Goal: Navigation & Orientation: Find specific page/section

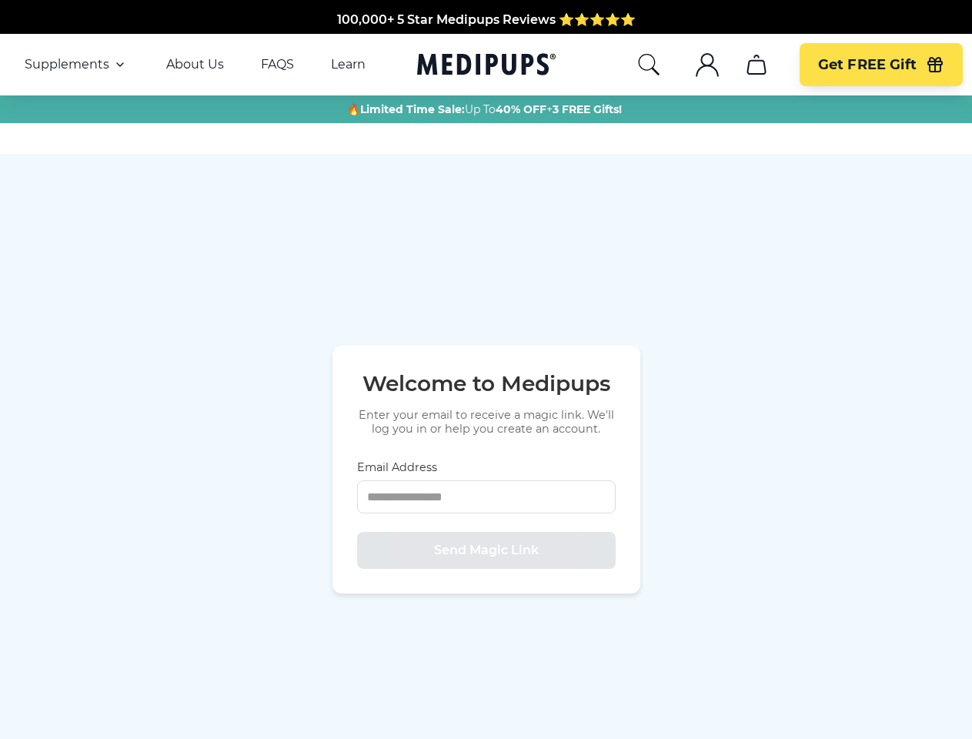
click at [485, 370] on div "Welcome to Medipups Enter your email to receive a magic link. We'll log you in …" at bounding box center [486, 402] width 258 height 65
click at [76, 65] on span "Supplements" at bounding box center [67, 64] width 85 height 15
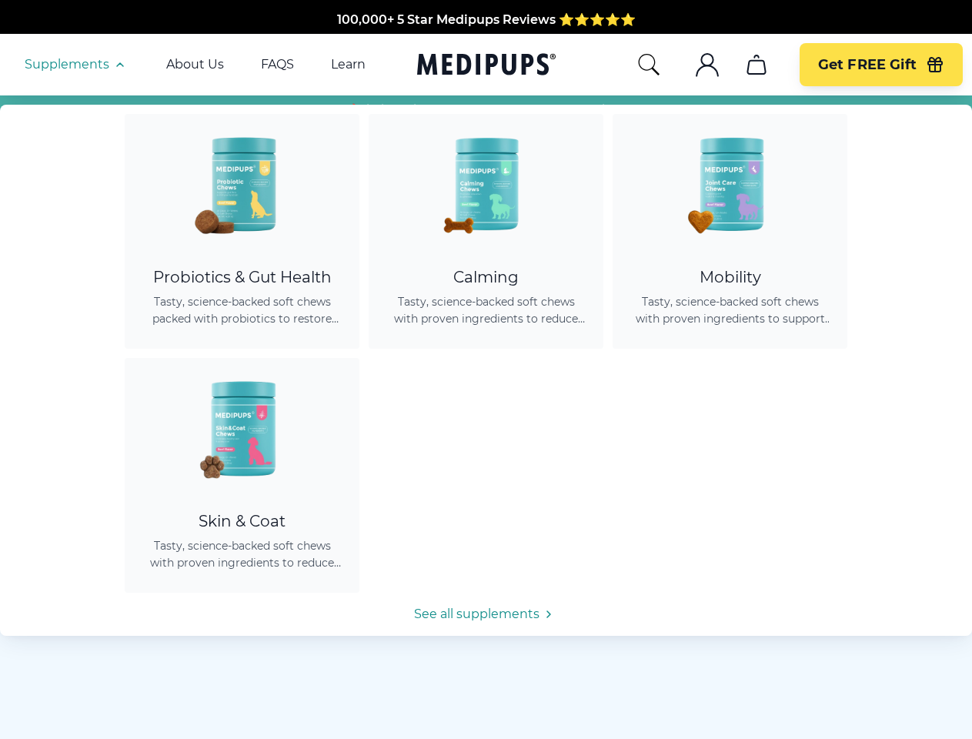
click at [118, 65] on icon "button" at bounding box center [120, 64] width 18 height 18
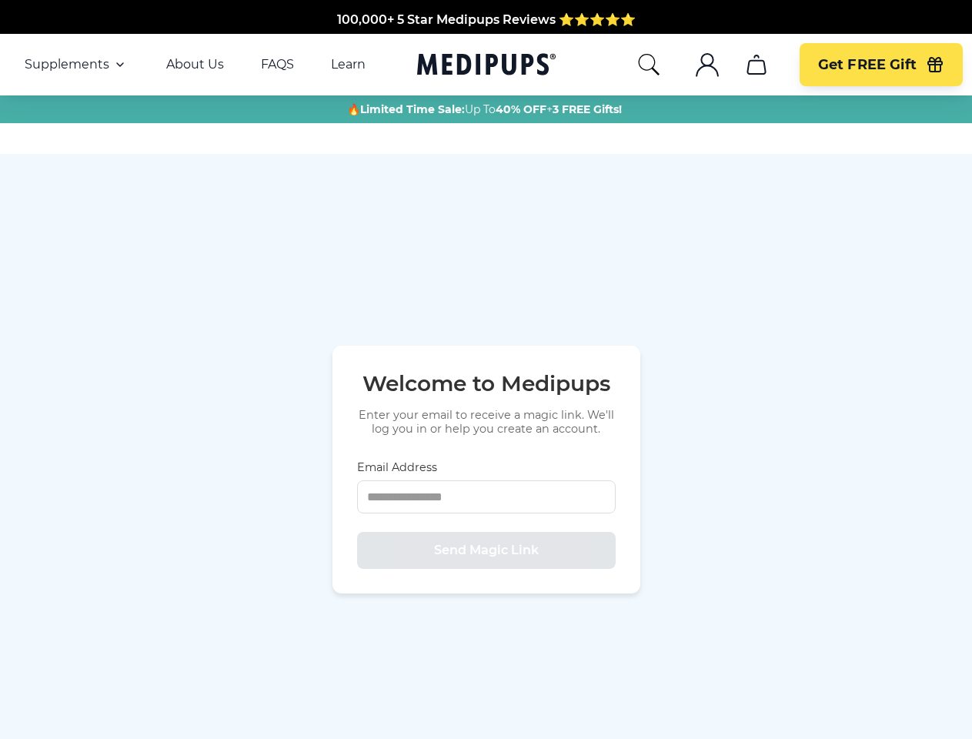
click at [648, 65] on icon "search" at bounding box center [648, 64] width 25 height 25
click at [706, 65] on icon ".cls-1{fill:none;stroke:currentColor;stroke-miterlimit:10;stroke-width:1.5px;}" at bounding box center [707, 64] width 25 height 25
click at [755, 65] on icon "cart" at bounding box center [756, 64] width 25 height 25
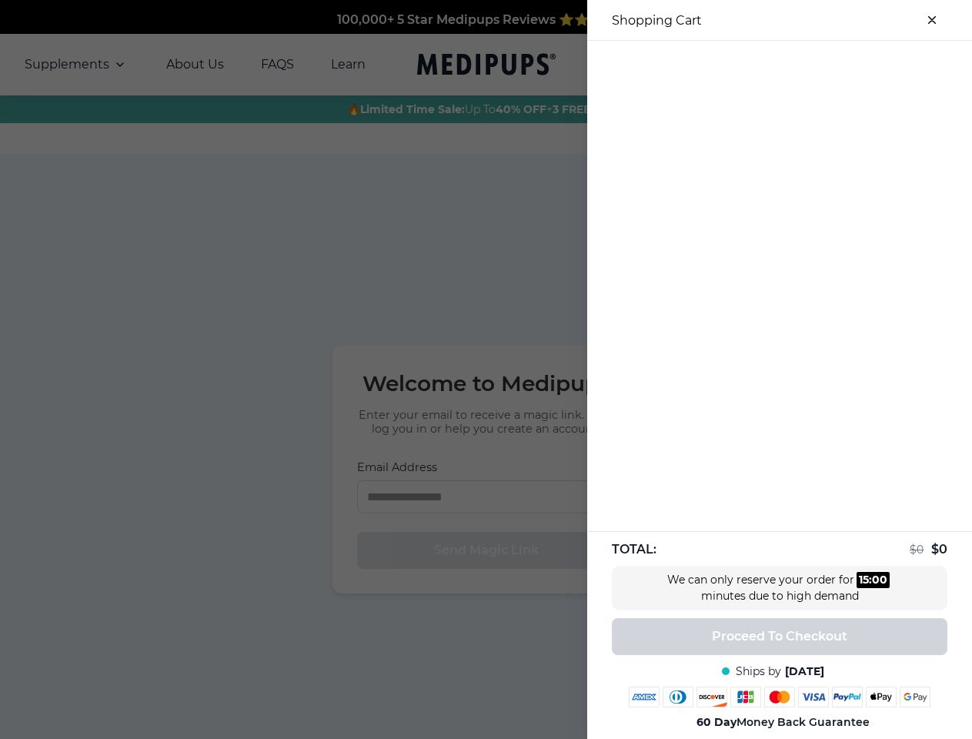
click at [755, 65] on div at bounding box center [486, 369] width 972 height 739
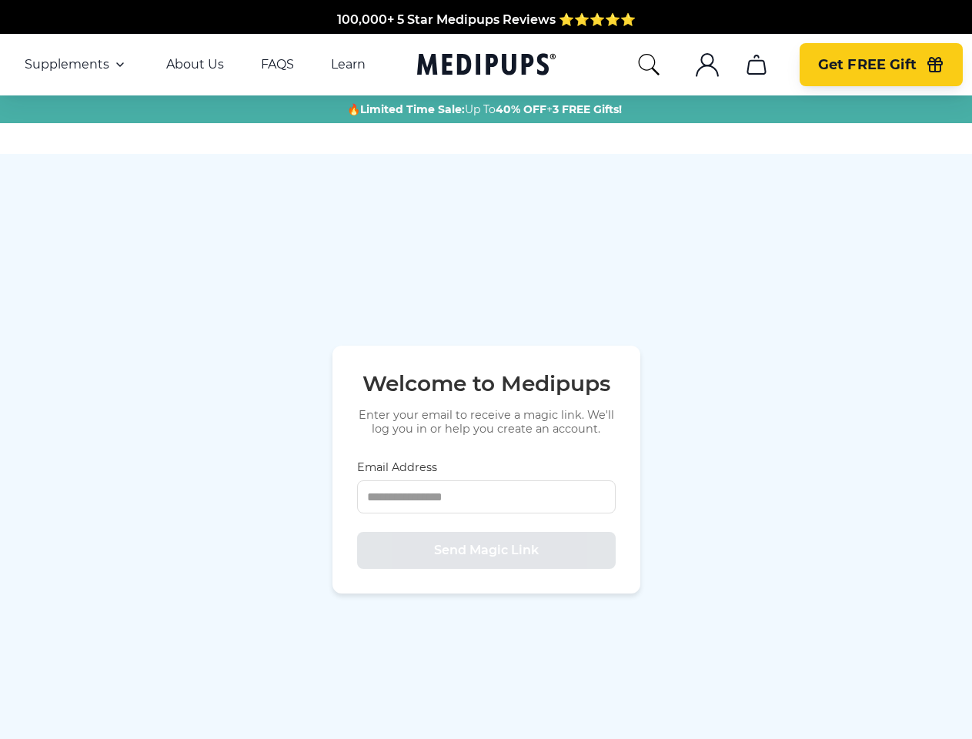
click at [880, 65] on span "Get FREE Gift" at bounding box center [867, 65] width 98 height 18
